Goal: Task Accomplishment & Management: Manage account settings

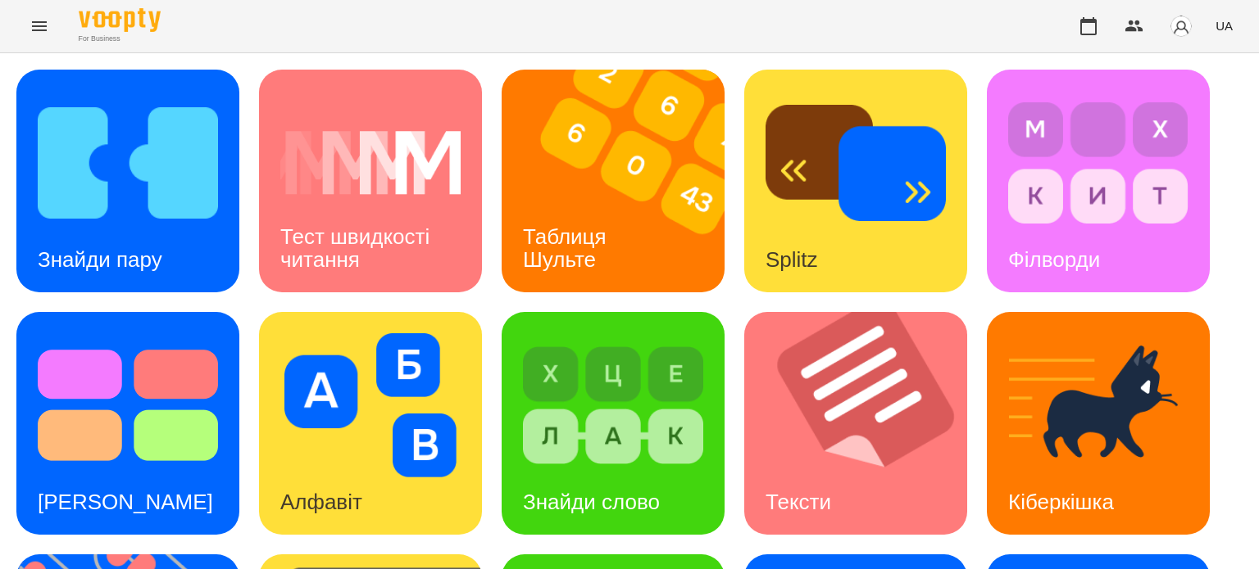
scroll to position [466, 0]
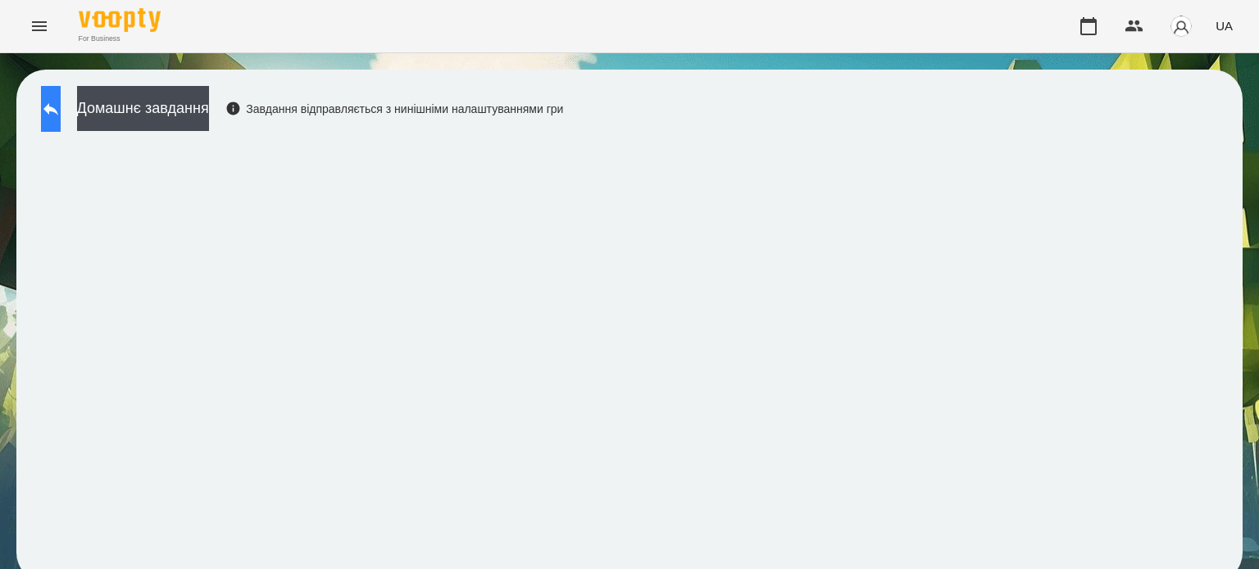
click at [61, 99] on icon at bounding box center [51, 109] width 20 height 20
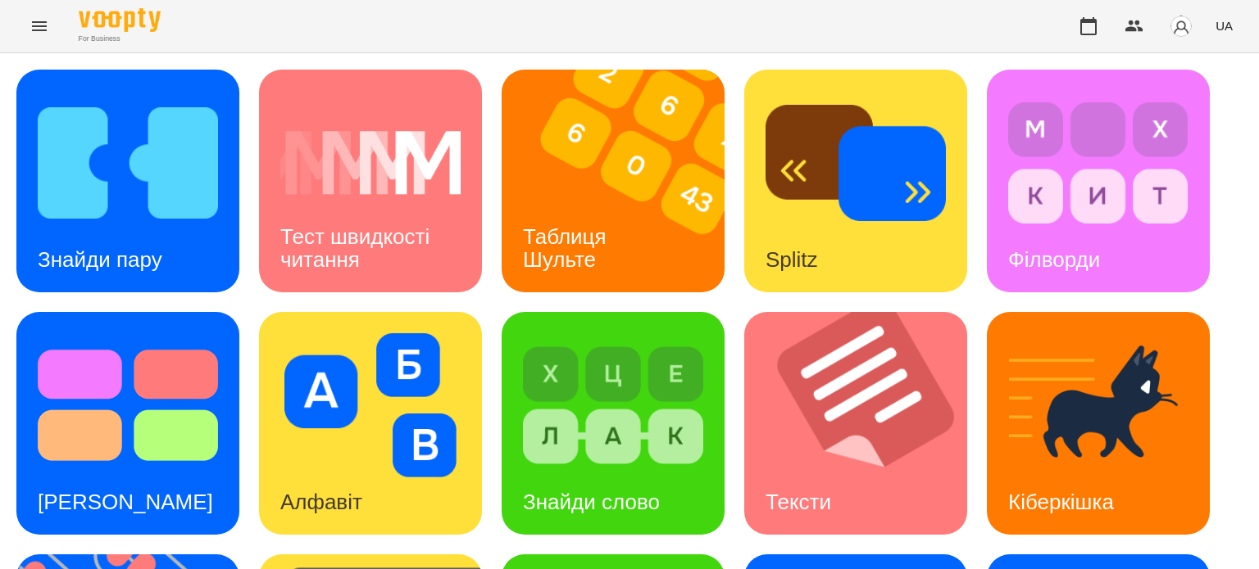
scroll to position [466, 0]
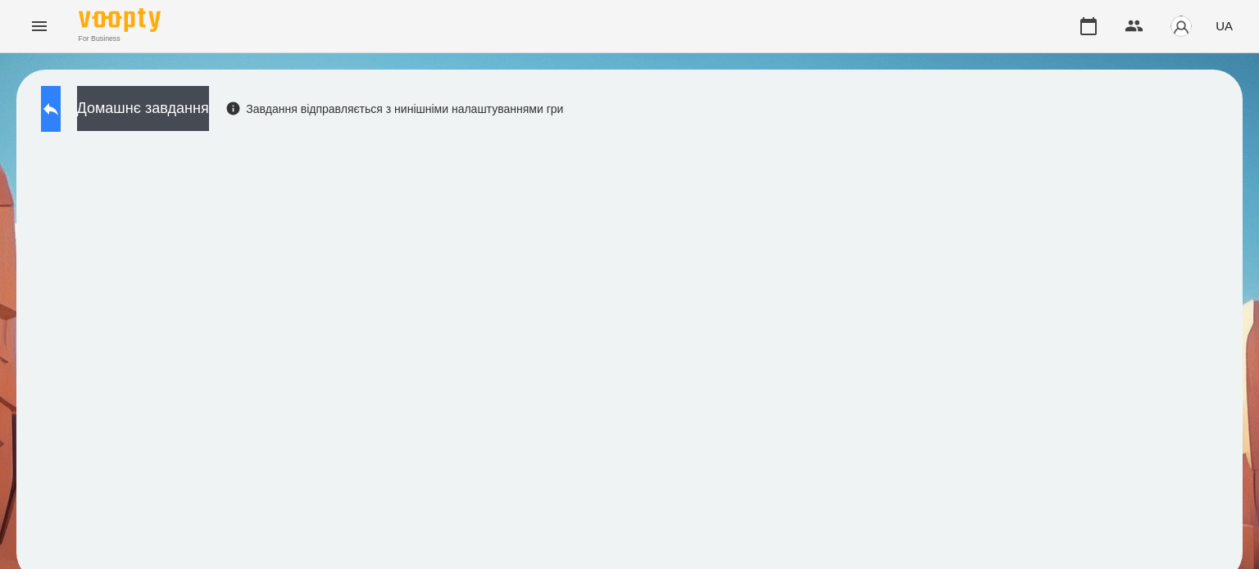
click at [61, 111] on icon at bounding box center [51, 109] width 20 height 20
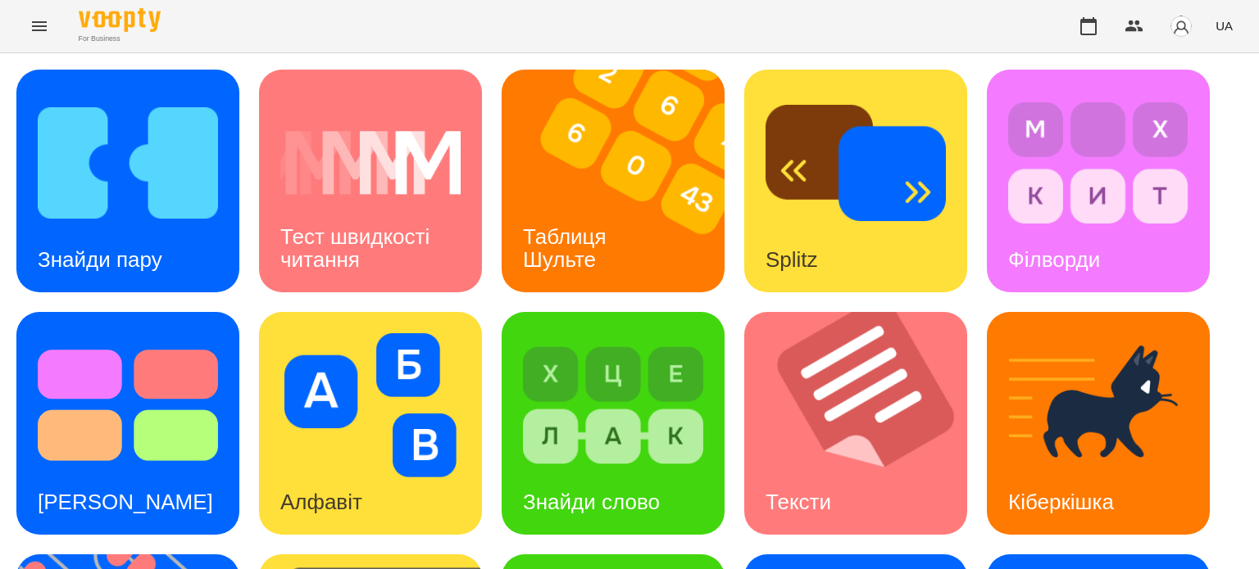
scroll to position [328, 0]
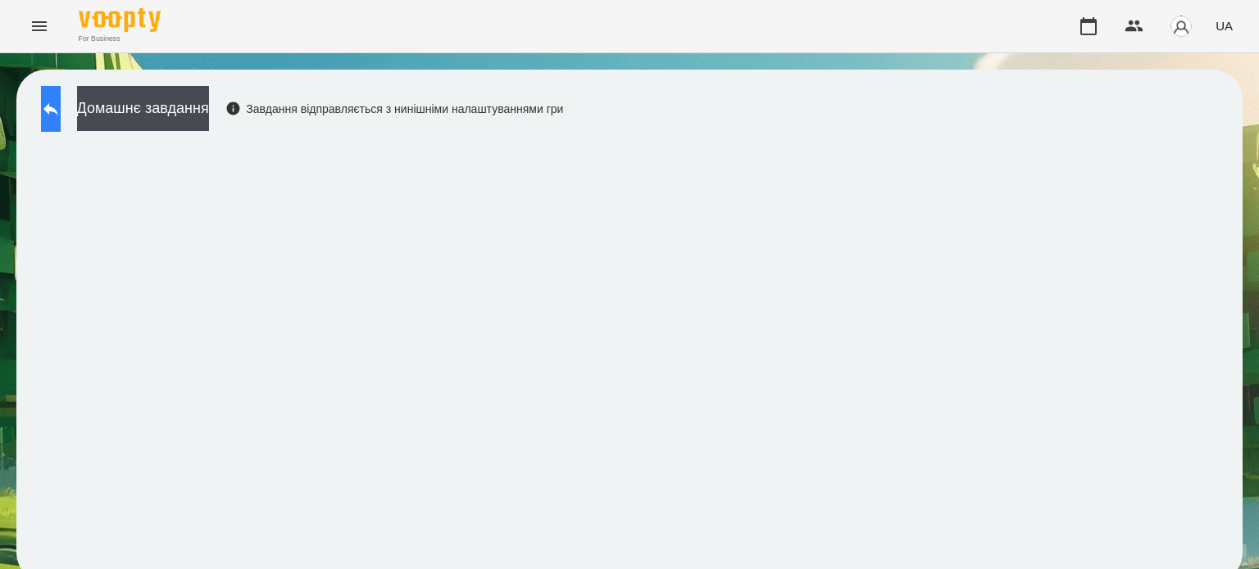
click at [58, 109] on icon at bounding box center [50, 109] width 15 height 12
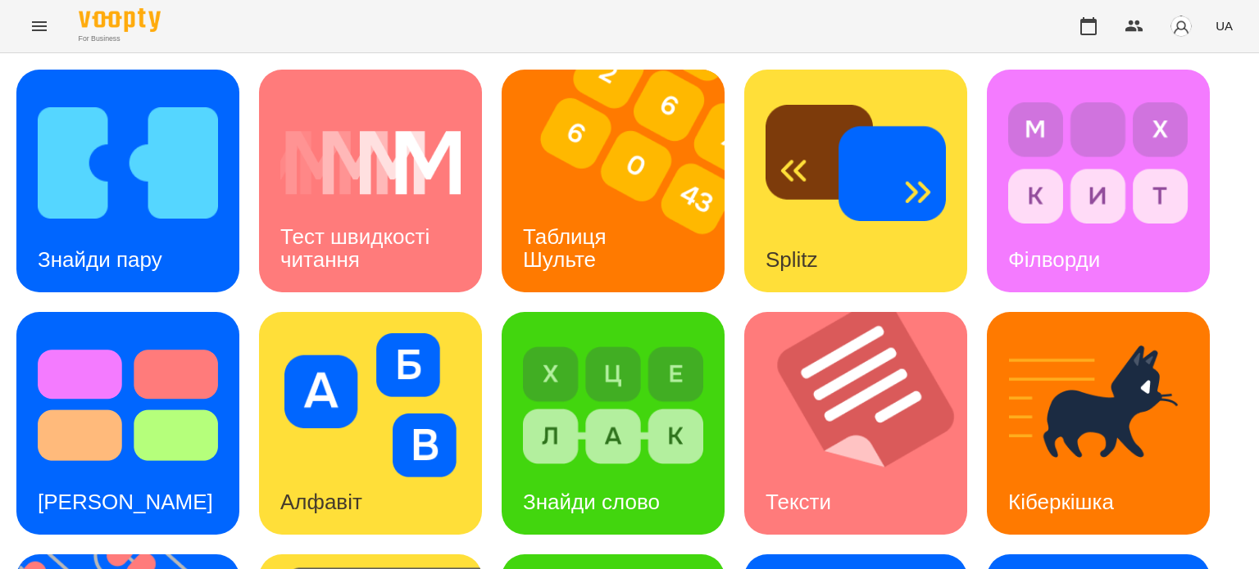
scroll to position [410, 0]
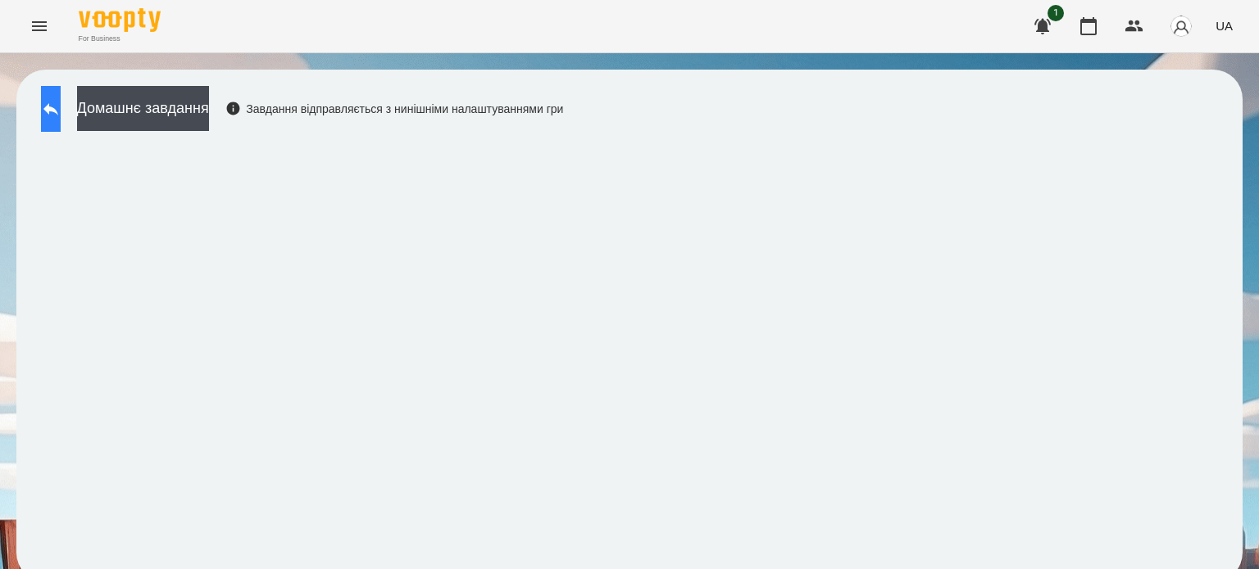
click at [58, 106] on icon at bounding box center [50, 109] width 15 height 12
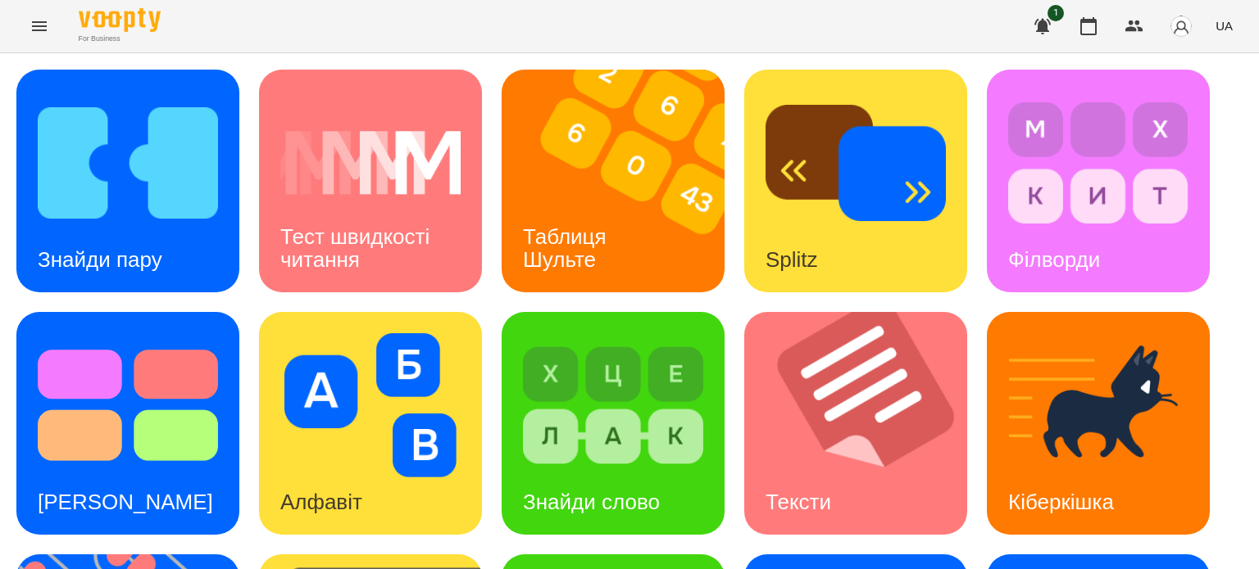
scroll to position [466, 0]
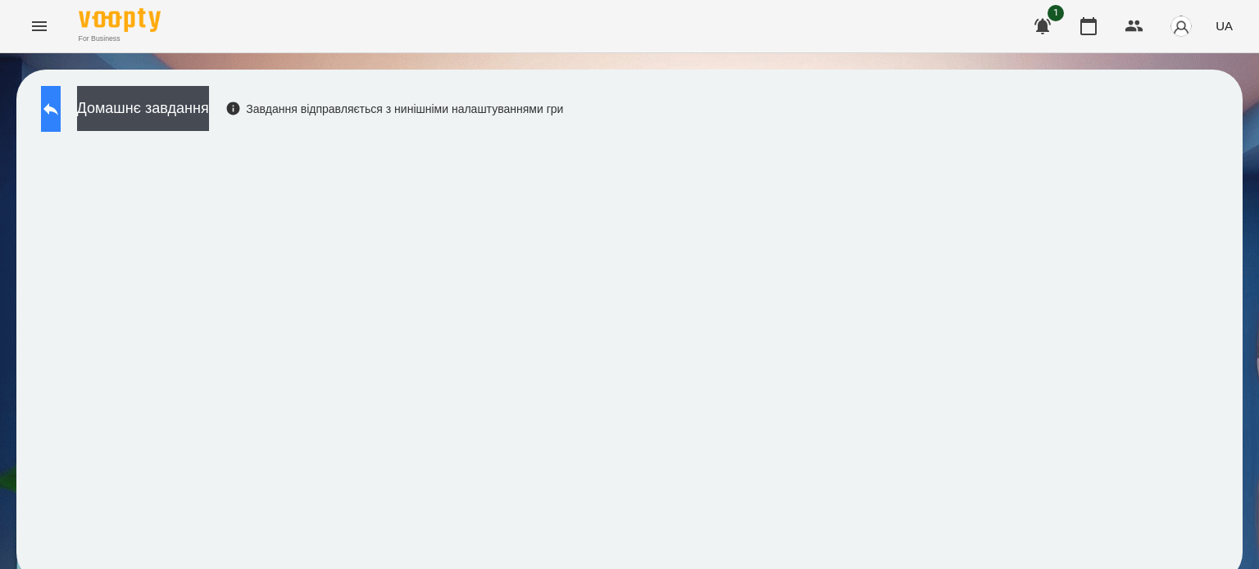
click at [56, 115] on button at bounding box center [51, 109] width 20 height 46
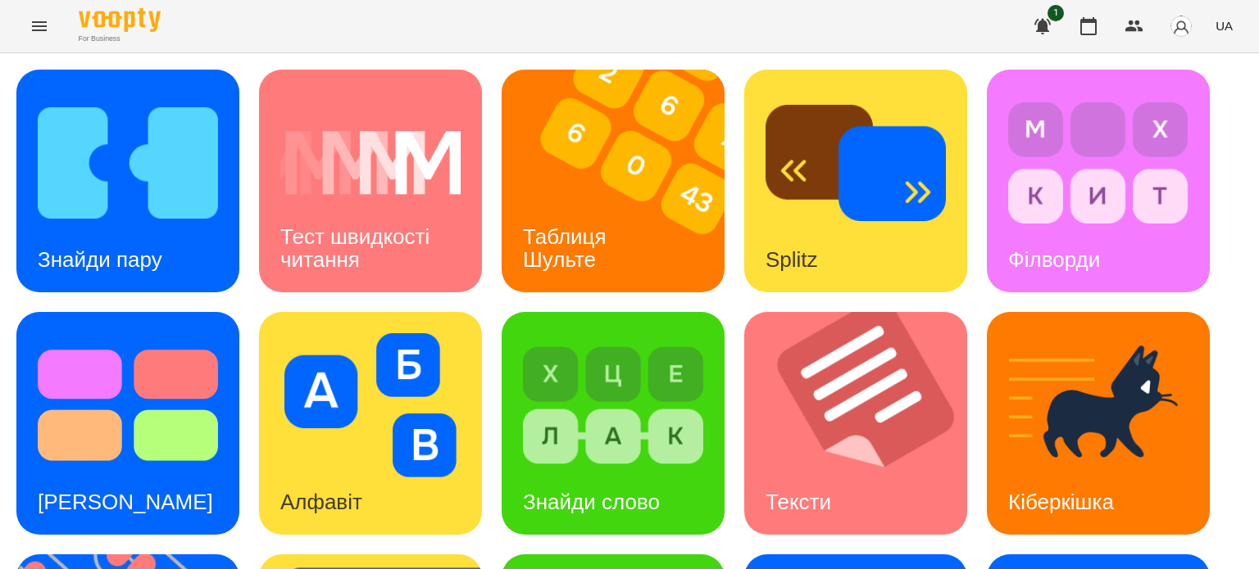
scroll to position [466, 0]
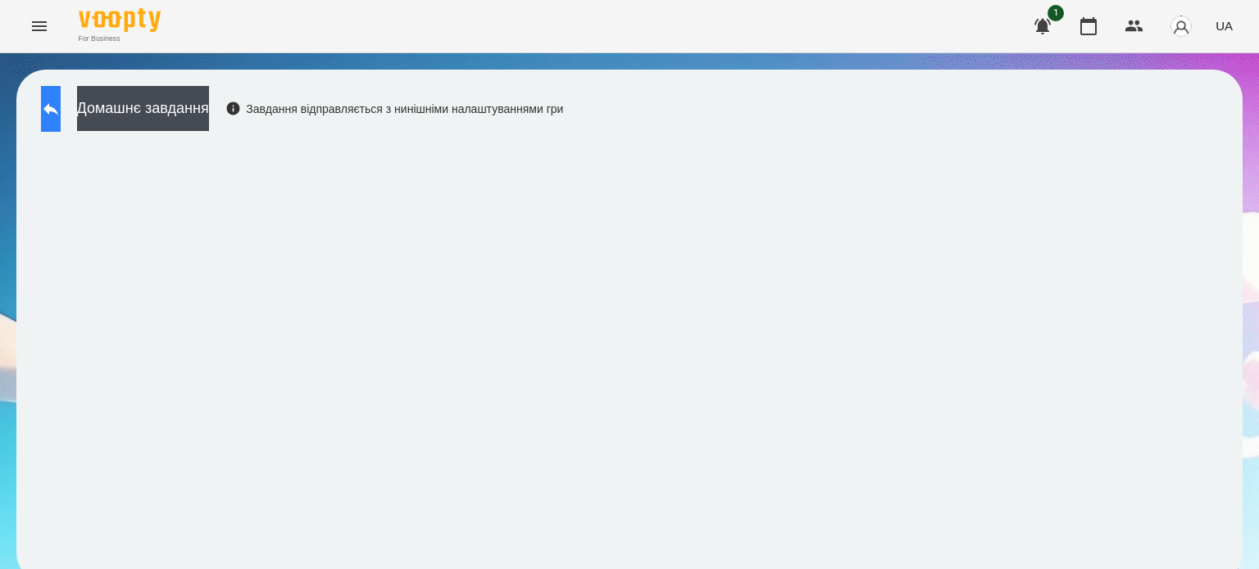
click at [61, 111] on icon at bounding box center [51, 109] width 20 height 20
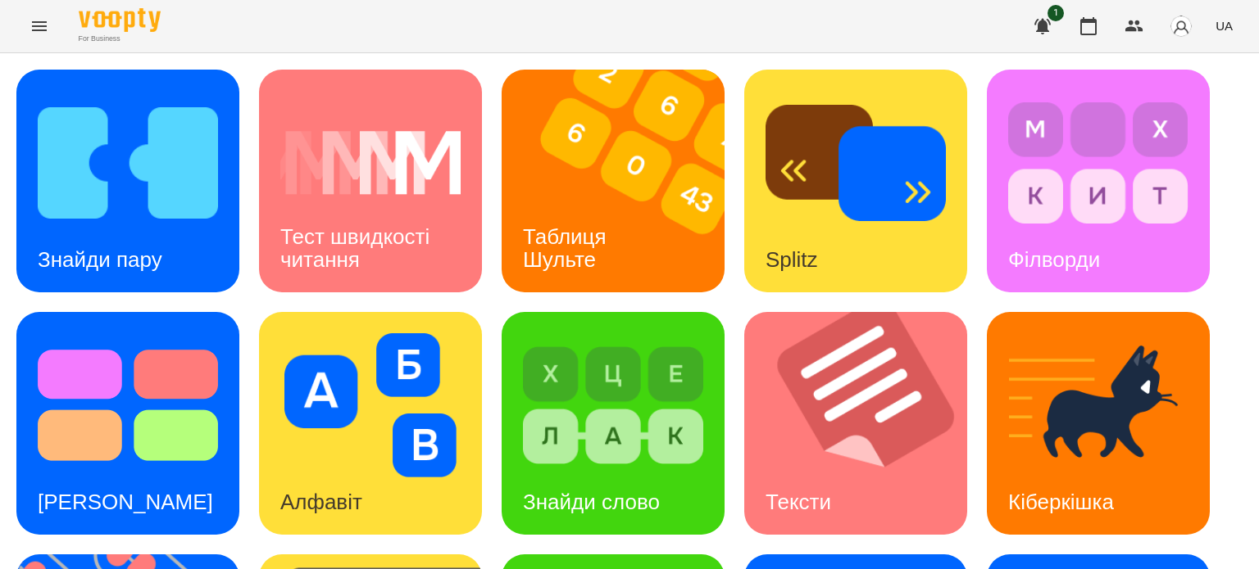
scroll to position [466, 0]
click at [40, 24] on icon "Menu" at bounding box center [39, 26] width 20 height 20
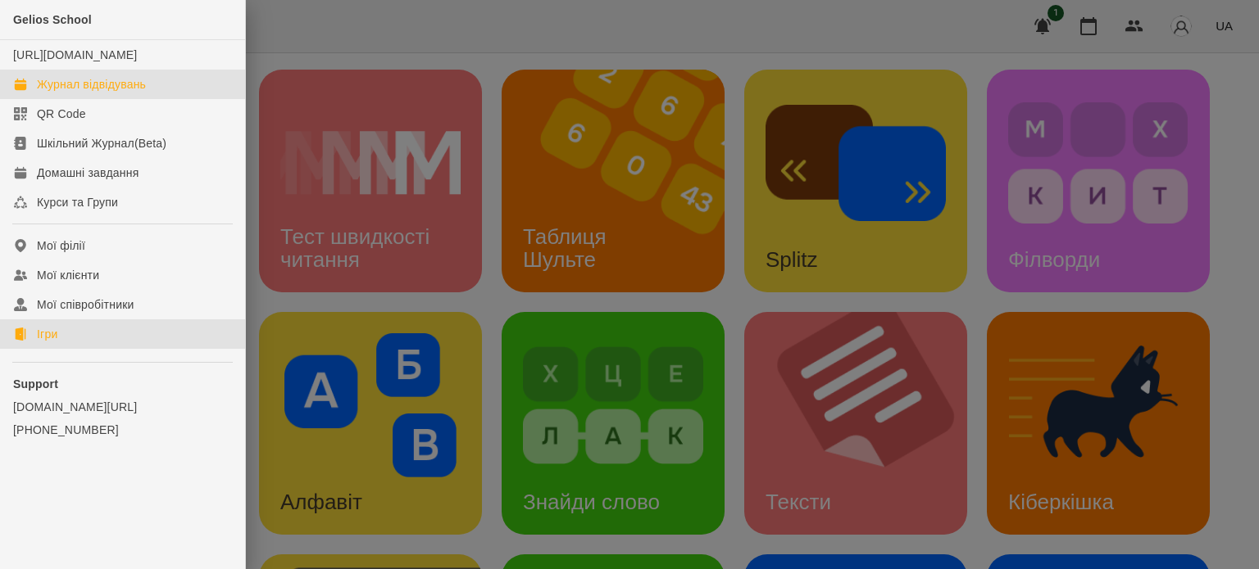
click at [92, 93] on div "Журнал відвідувань" at bounding box center [91, 84] width 109 height 16
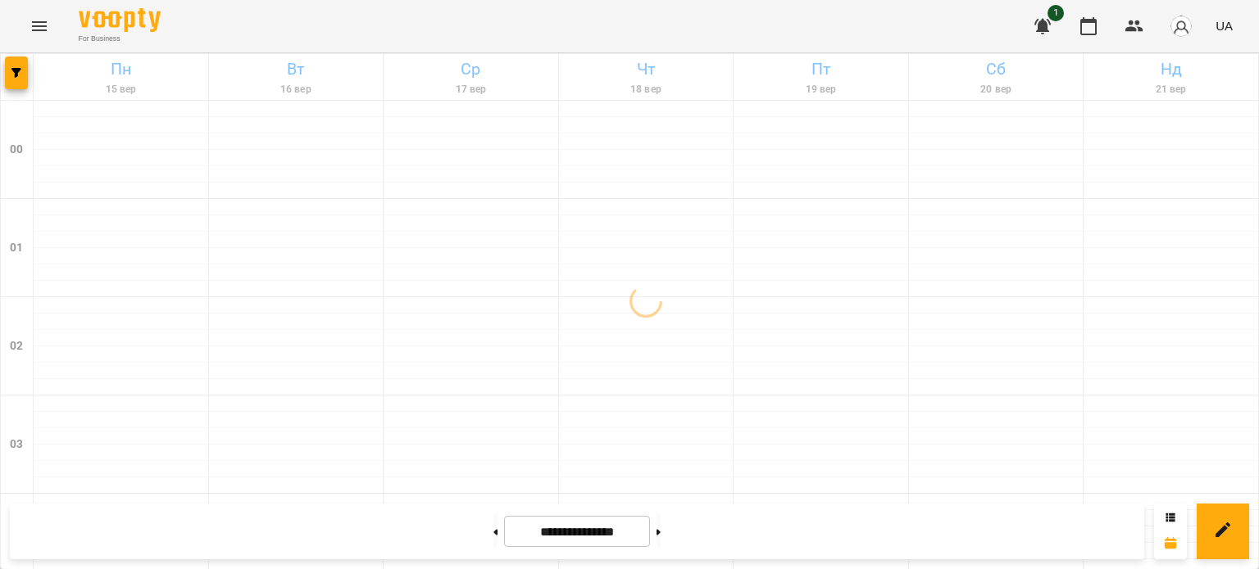
scroll to position [1964, 0]
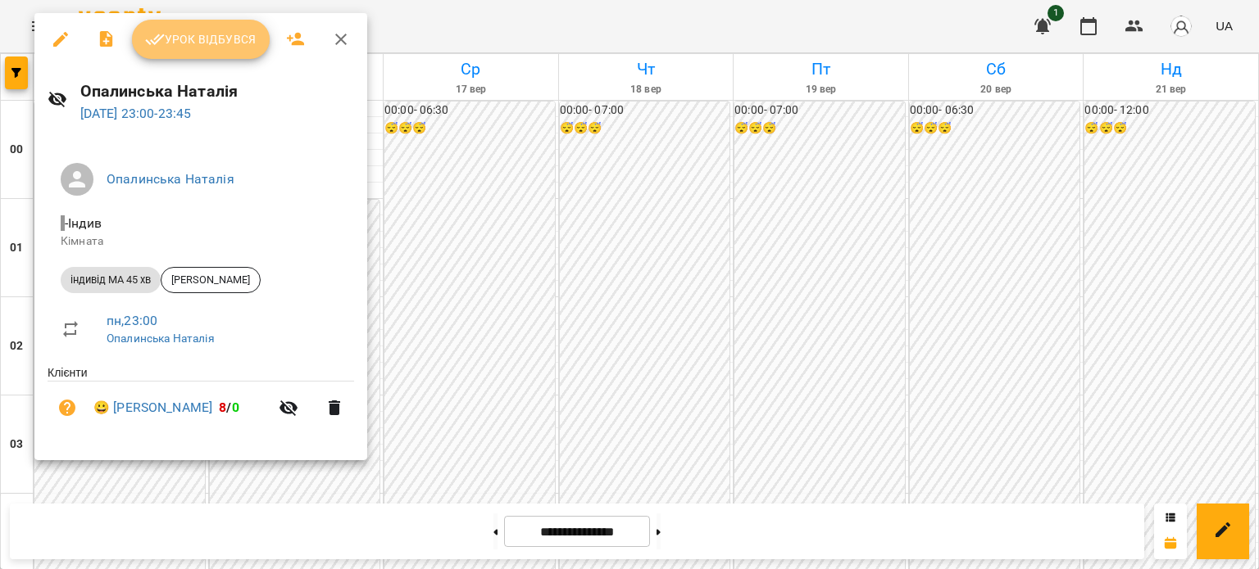
click at [225, 38] on span "Урок відбувся" at bounding box center [200, 39] width 111 height 20
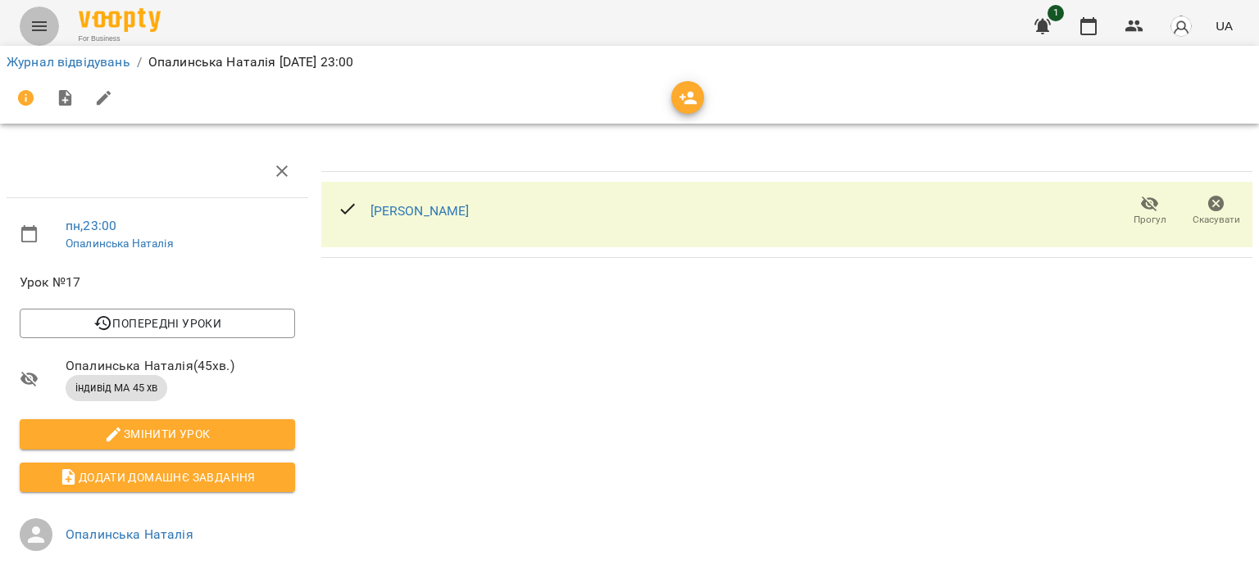
click at [33, 30] on icon "Menu" at bounding box center [39, 26] width 15 height 10
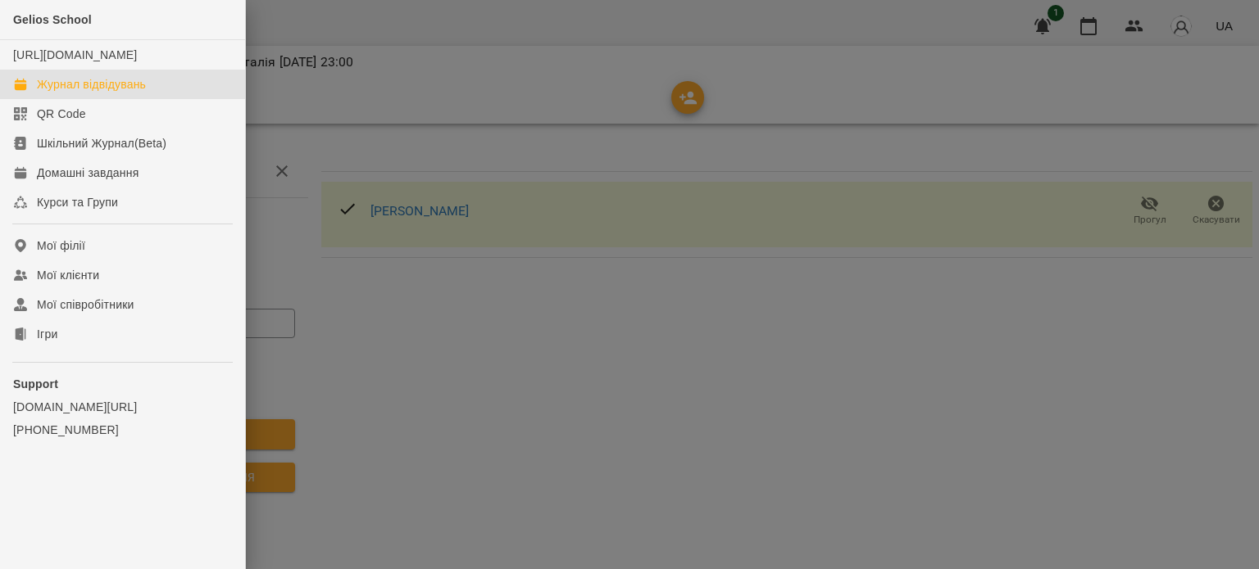
click at [64, 93] on div "Журнал відвідувань" at bounding box center [91, 84] width 109 height 16
